Goal: Find specific page/section: Find specific page/section

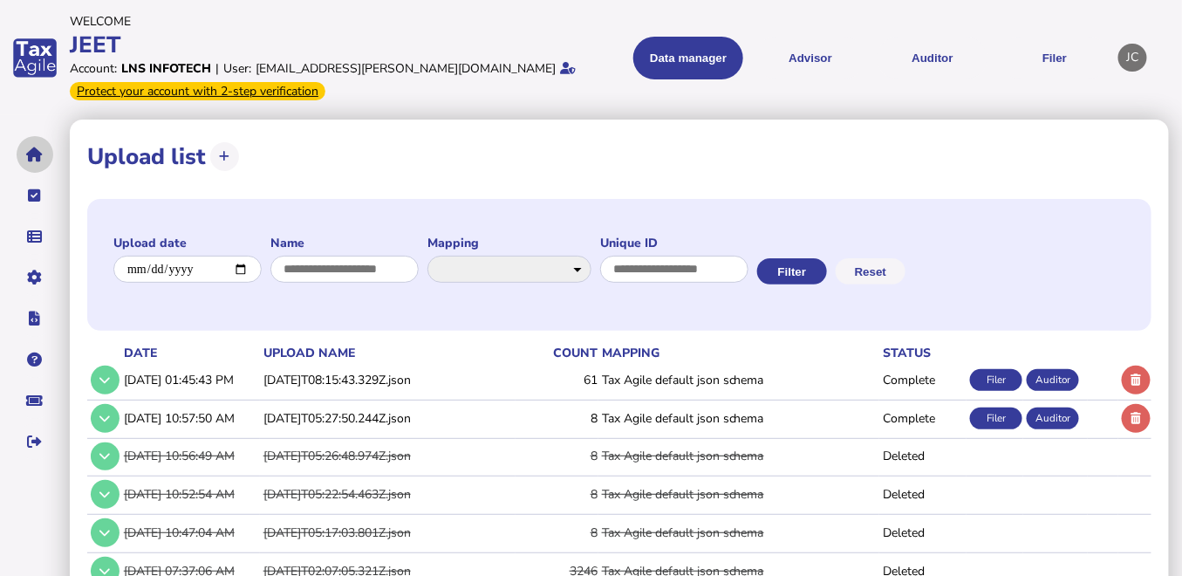
click at [27, 154] on icon "navigate application pages" at bounding box center [35, 154] width 17 height 1
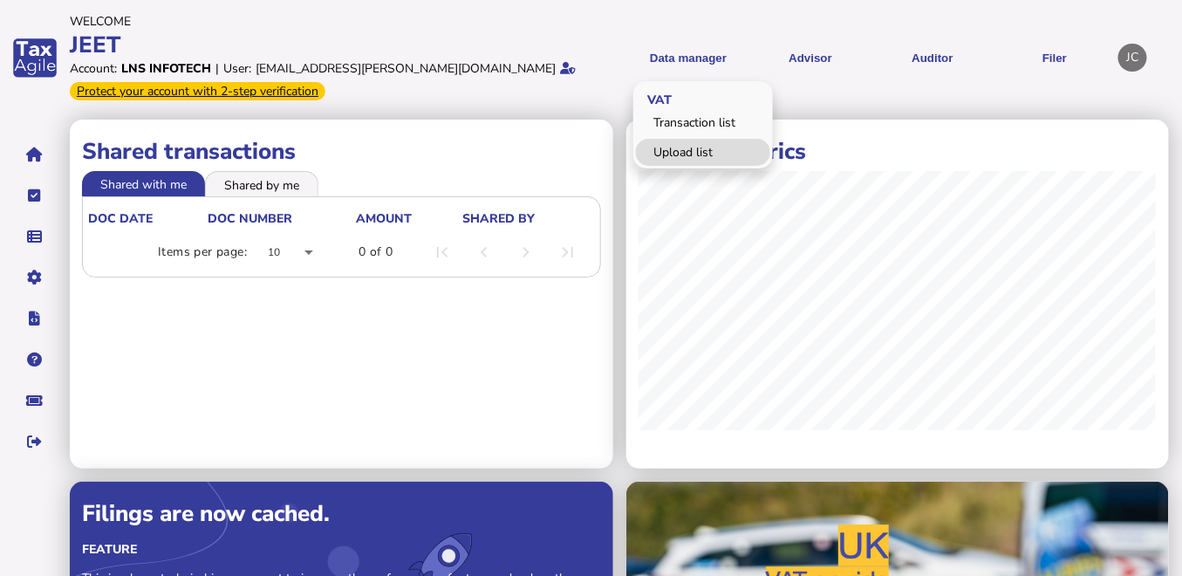
click at [677, 150] on link "Upload list" at bounding box center [703, 152] width 134 height 27
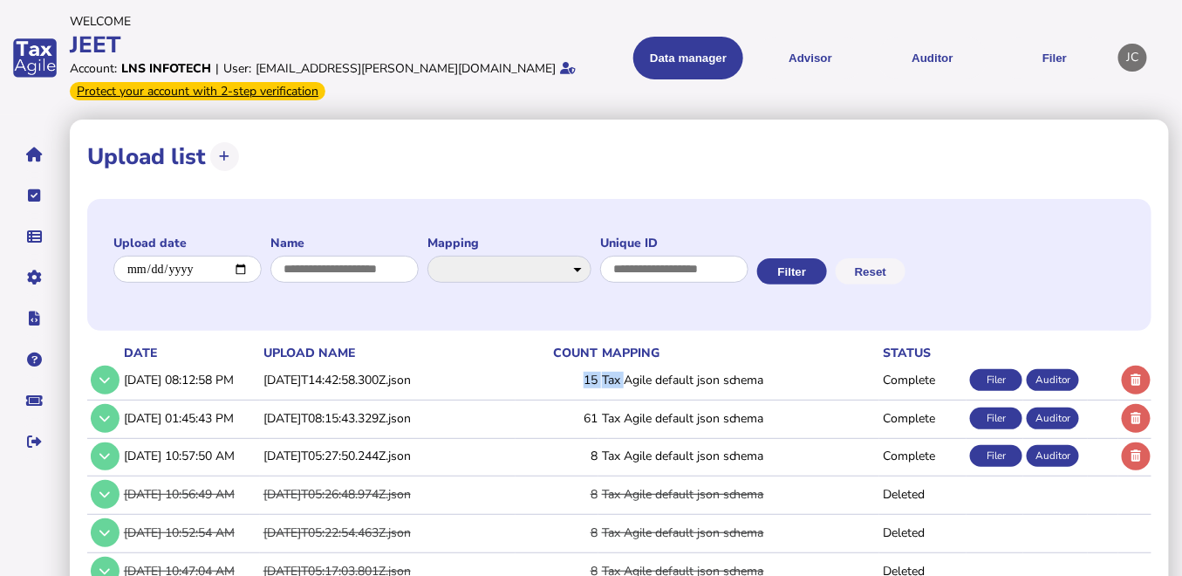
drag, startPoint x: 605, startPoint y: 379, endPoint x: 647, endPoint y: 377, distance: 41.9
click at [647, 377] on tr "[DATE] 08:12:58 PM [DATE]T14:42:58.300Z.json 15 Tax Agile default json schema C…" at bounding box center [619, 380] width 1064 height 36
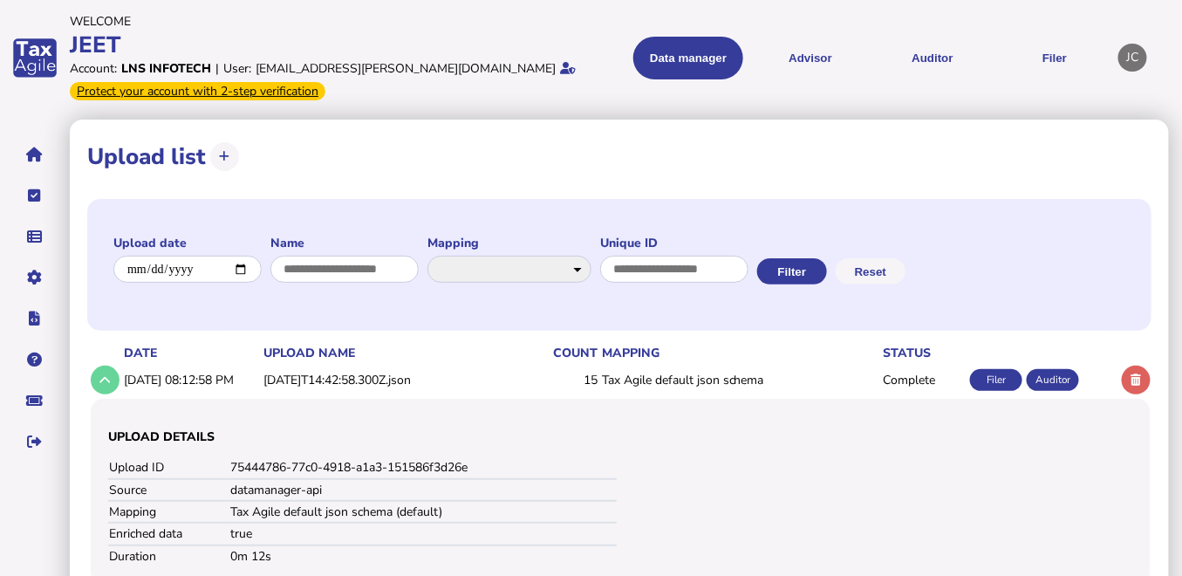
click at [983, 381] on div "Filer" at bounding box center [996, 380] width 52 height 22
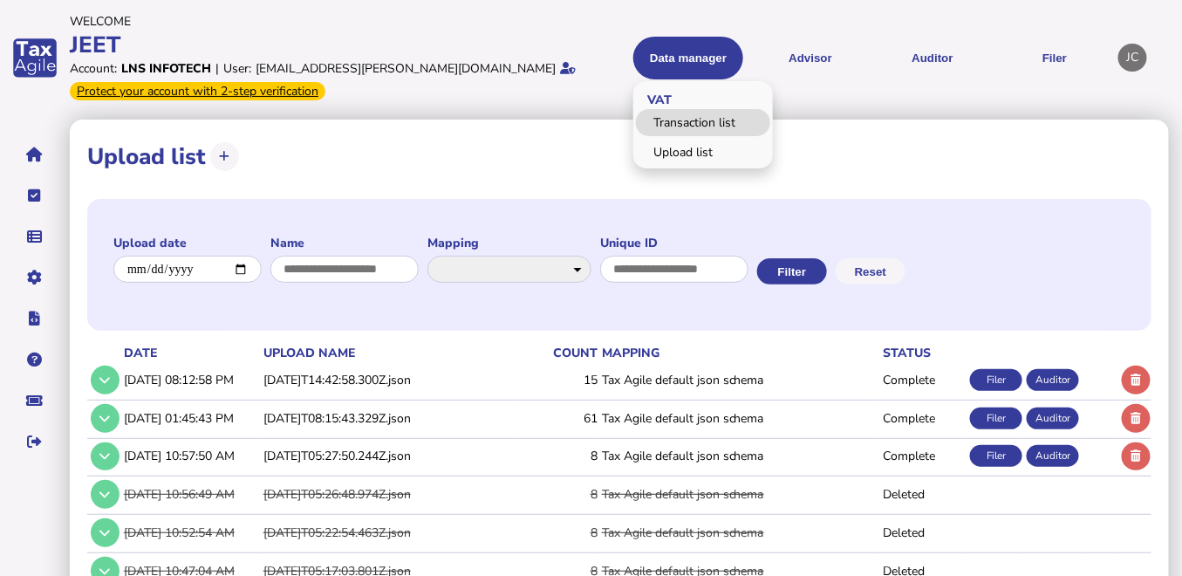
click at [700, 122] on link "Transaction list" at bounding box center [703, 122] width 134 height 27
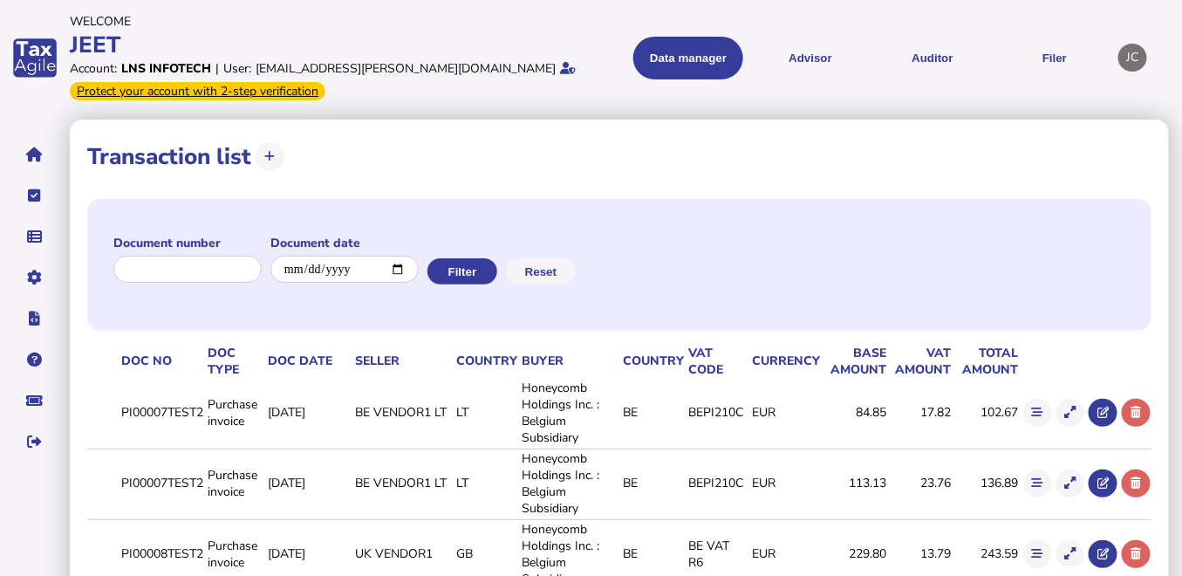
click at [1136, 56] on div "JC" at bounding box center [1133, 58] width 29 height 29
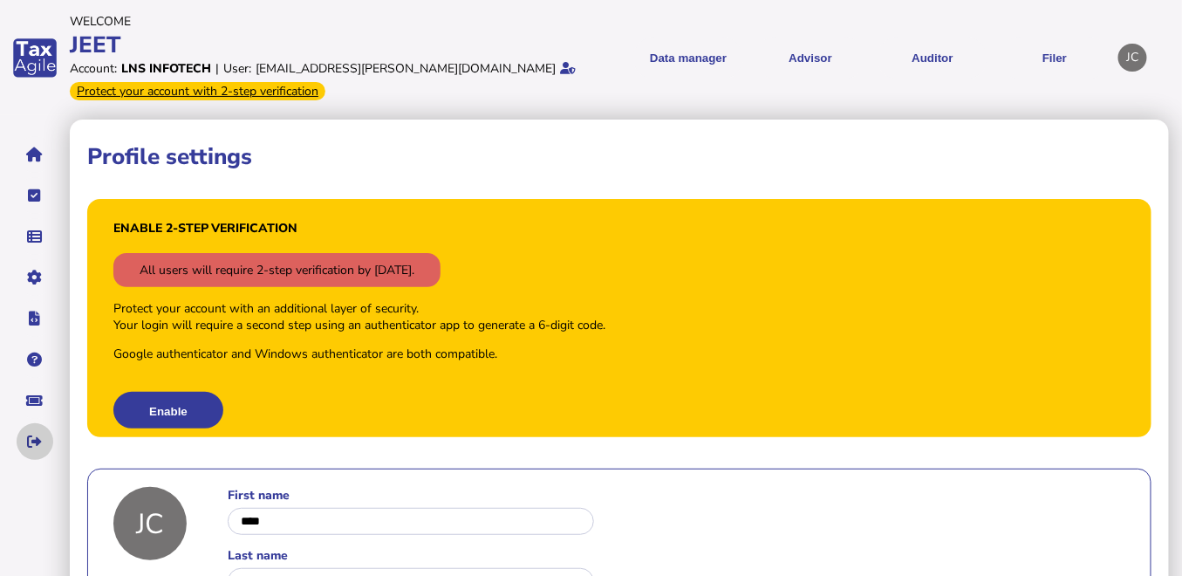
click at [28, 442] on icon "navigate application pages" at bounding box center [35, 442] width 15 height 1
